Goal: Task Accomplishment & Management: Use online tool/utility

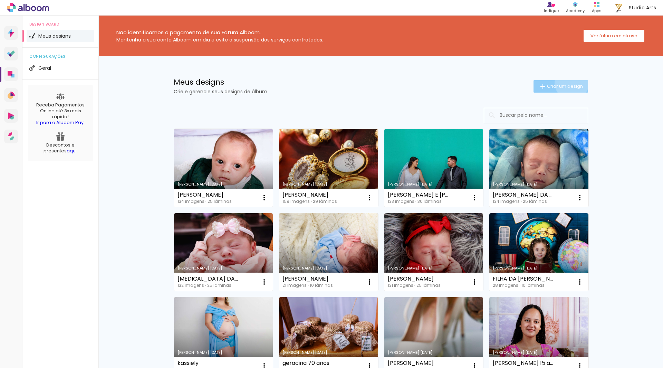
click at [567, 82] on paper-button "Criar um design" at bounding box center [560, 86] width 55 height 12
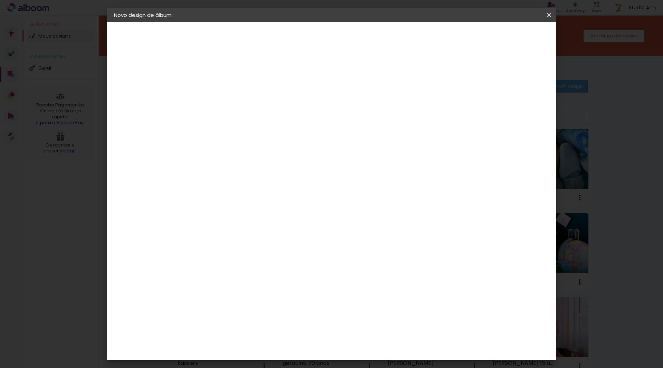
click at [229, 99] on paper-input-container "Título do álbum" at bounding box center [226, 93] width 5 height 18
click at [227, 94] on input at bounding box center [227, 92] width 0 height 11
type input "padre [PERSON_NAME]"
type paper-input "padre [PERSON_NAME]"
click at [0, 0] on slot "Avançar" at bounding box center [0, 0] width 0 height 0
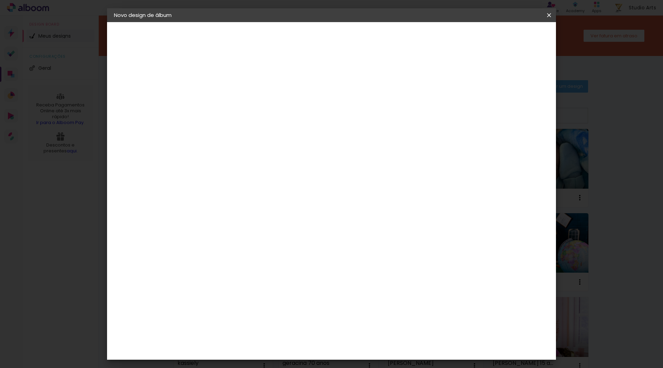
click at [237, 131] on input at bounding box center [244, 131] width 70 height 9
type input "phot"
type paper-input "phot"
click at [247, 295] on div "Photoalbum Universal" at bounding box center [238, 300] width 33 height 11
click at [0, 0] on slot "Avançar" at bounding box center [0, 0] width 0 height 0
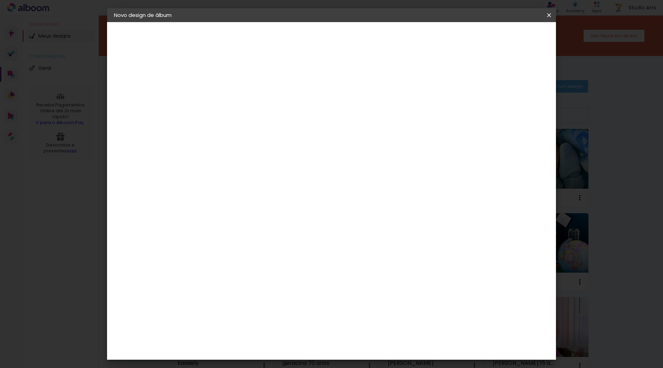
click at [254, 115] on input "text" at bounding box center [240, 120] width 27 height 11
click at [342, 116] on paper-item "Padrão" at bounding box center [376, 115] width 138 height 14
type input "Padrão"
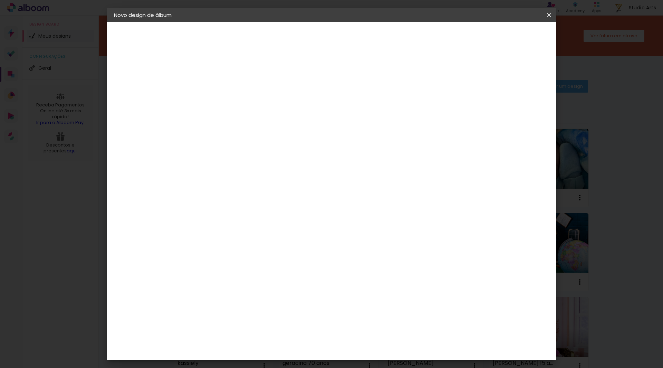
click at [0, 0] on slot "Avançar" at bounding box center [0, 0] width 0 height 0
click at [506, 37] on span "Iniciar design" at bounding box center [489, 36] width 31 height 5
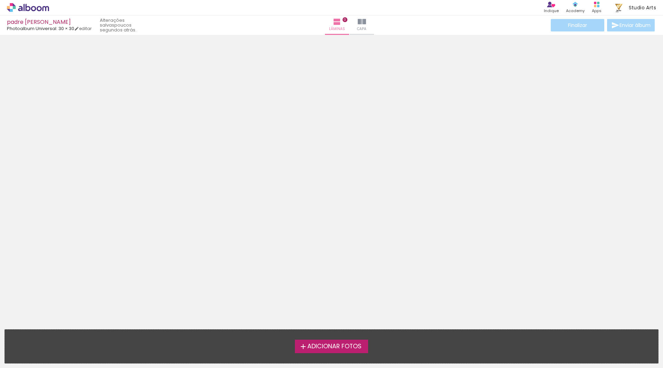
click at [339, 340] on label "Adicionar Fotos" at bounding box center [332, 345] width 74 height 13
click at [0, 0] on input "file" at bounding box center [0, 0] width 0 height 0
click at [596, 8] on div "Apps" at bounding box center [597, 11] width 10 height 6
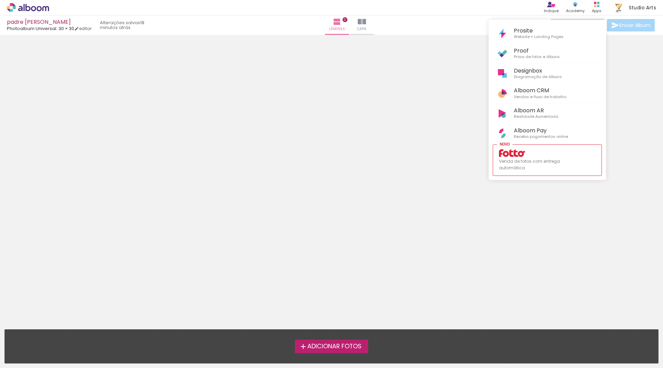
click at [339, 345] on div at bounding box center [331, 184] width 663 height 368
